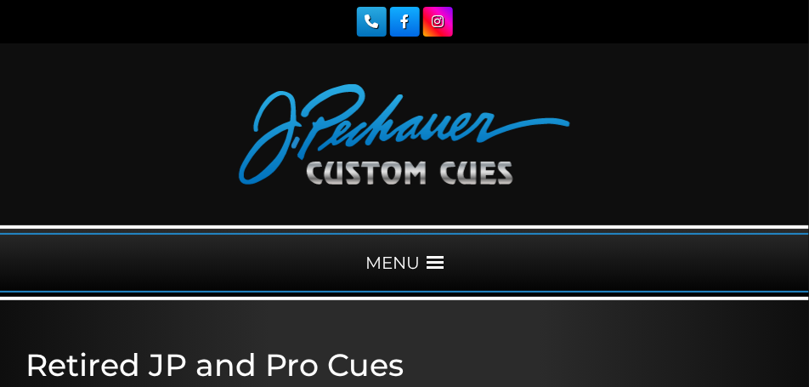
click at [432, 263] on span at bounding box center [434, 262] width 17 height 17
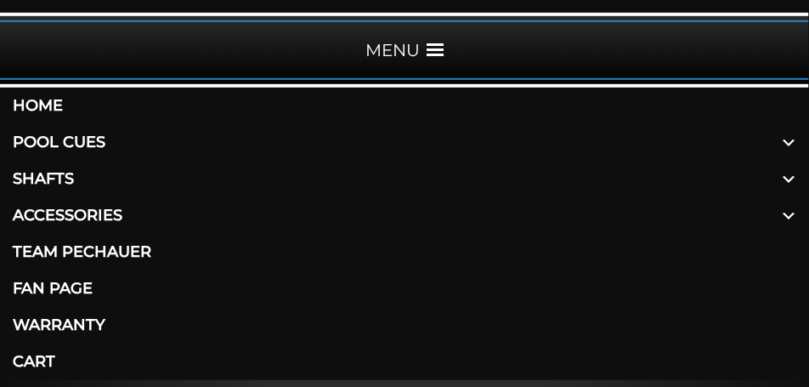
scroll to position [255, 0]
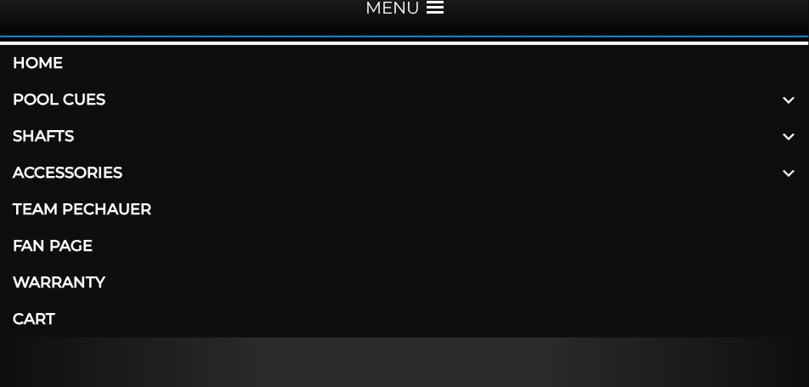
click at [79, 97] on link "Pool Cues" at bounding box center [404, 100] width 809 height 37
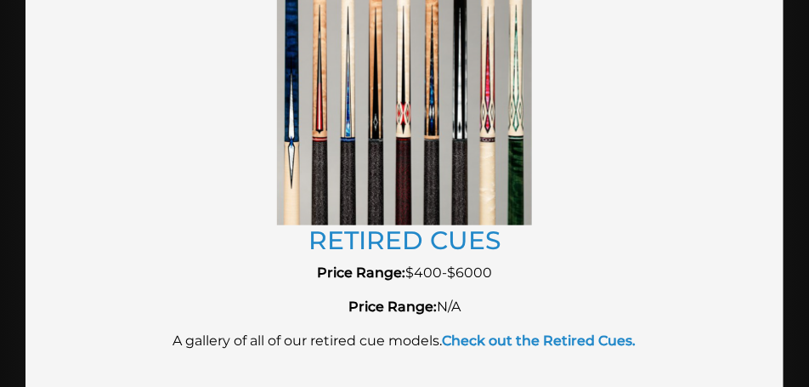
scroll to position [3526, 0]
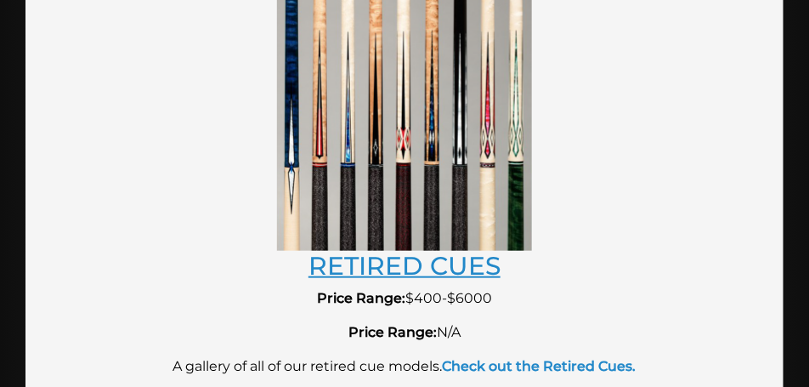
click at [478, 264] on link "RETIRED CUES" at bounding box center [404, 265] width 192 height 31
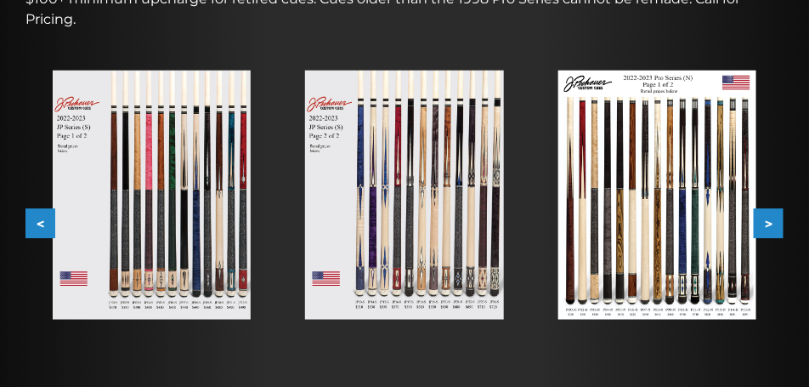
scroll to position [425, 0]
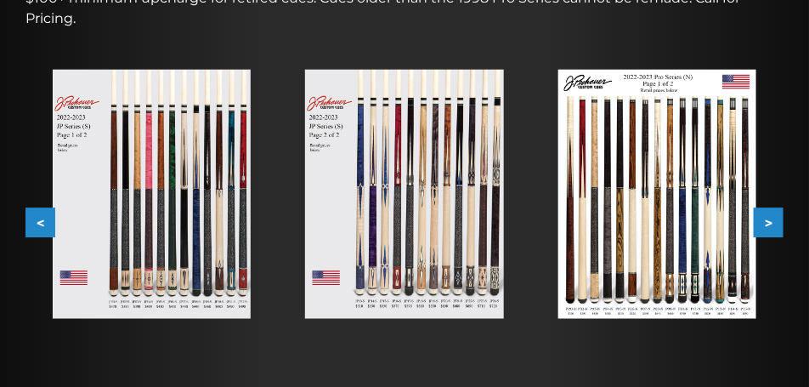
click at [773, 222] on button ">" at bounding box center [769, 223] width 30 height 30
